Goal: Find specific page/section: Find specific page/section

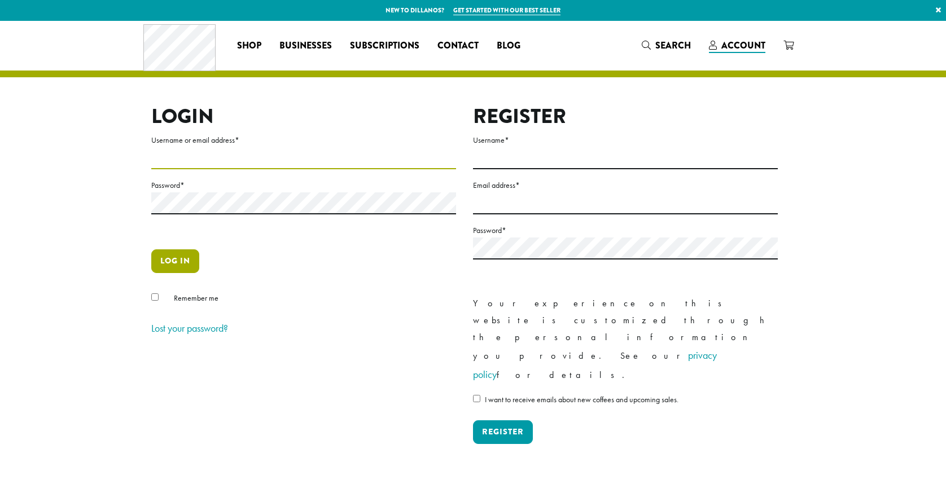
type input "**********"
click at [184, 260] on button "Log in" at bounding box center [175, 261] width 48 height 24
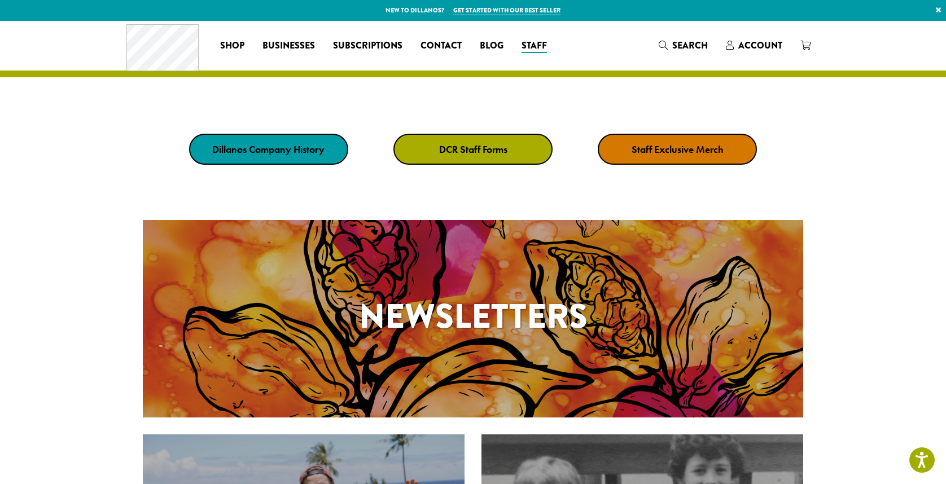
click at [492, 146] on strong "DCR Staff Forms" at bounding box center [473, 149] width 68 height 13
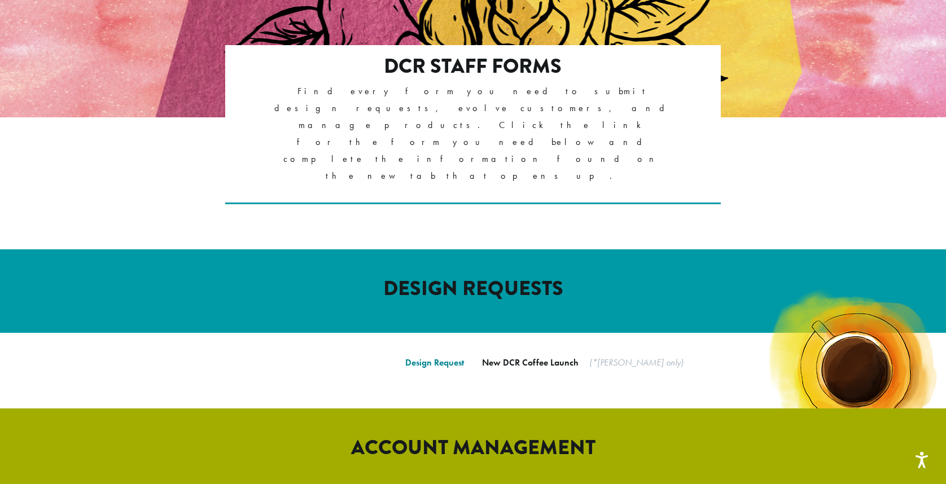
click at [444, 357] on link "Design Request" at bounding box center [434, 363] width 59 height 12
